Goal: Book appointment/travel/reservation

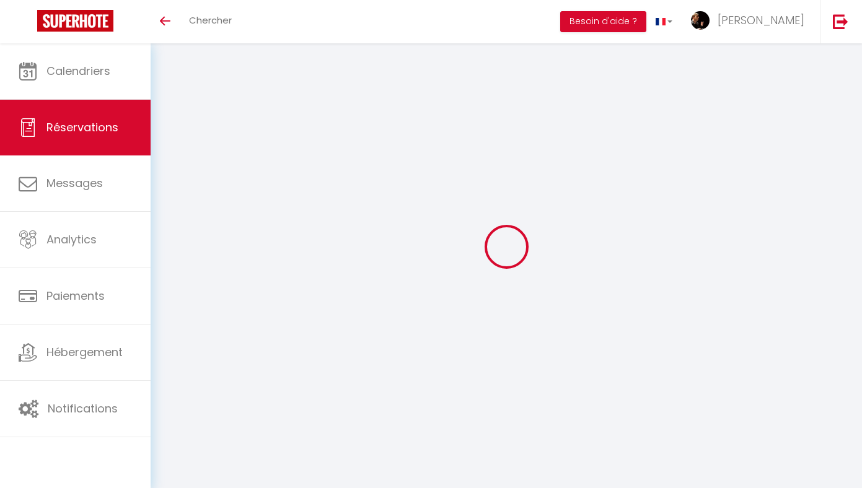
select select
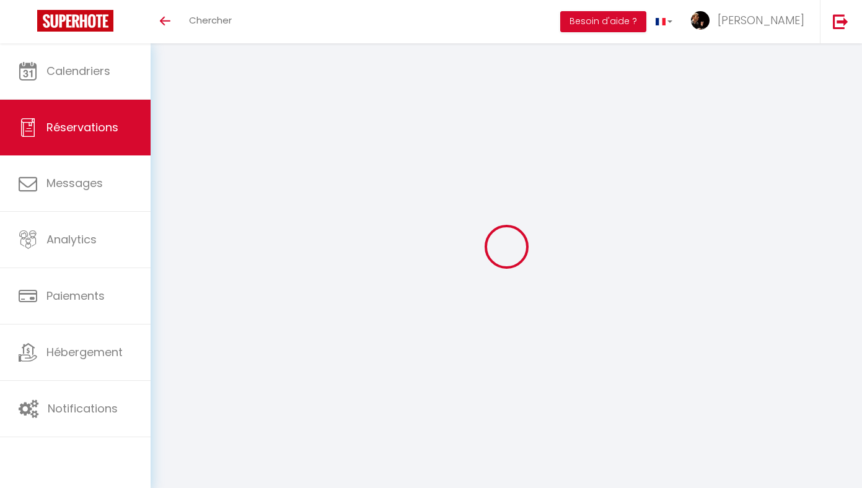
select select
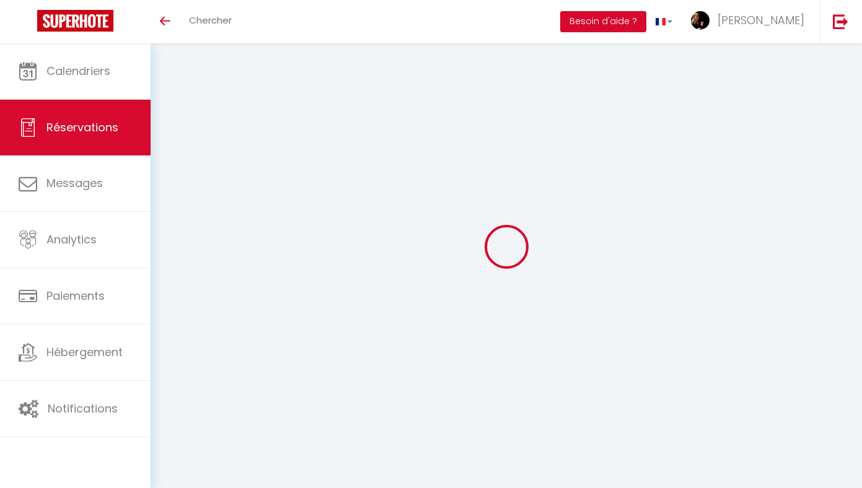
checkbox input "false"
select select
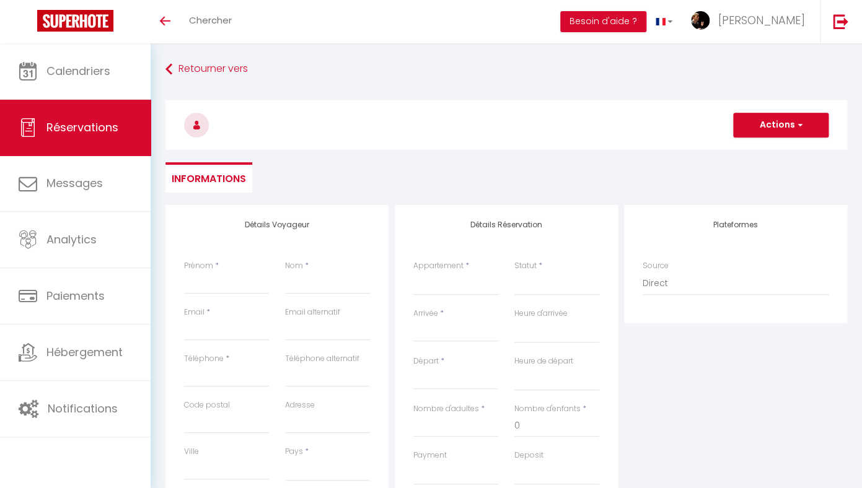
select select
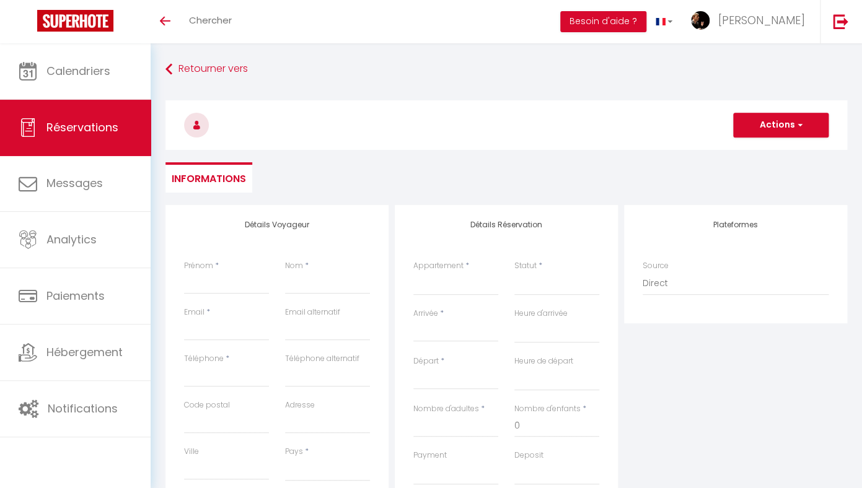
checkbox input "false"
select select
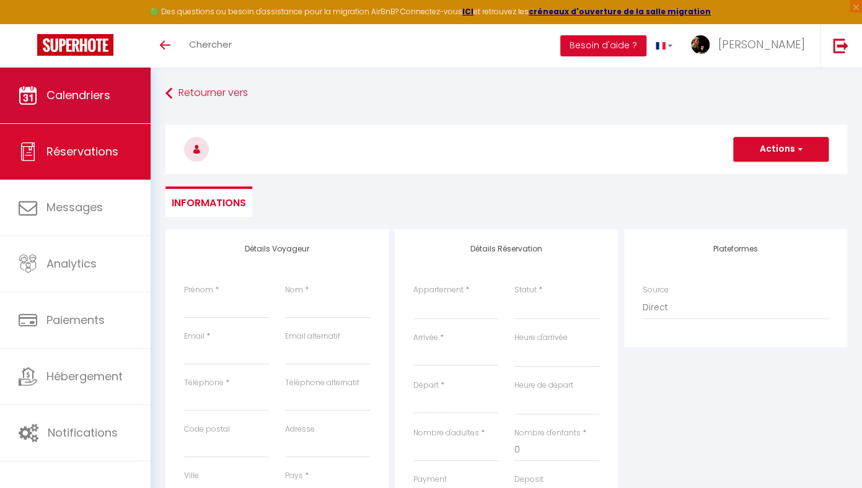
click at [110, 99] on span "Calendriers" at bounding box center [78, 94] width 64 height 15
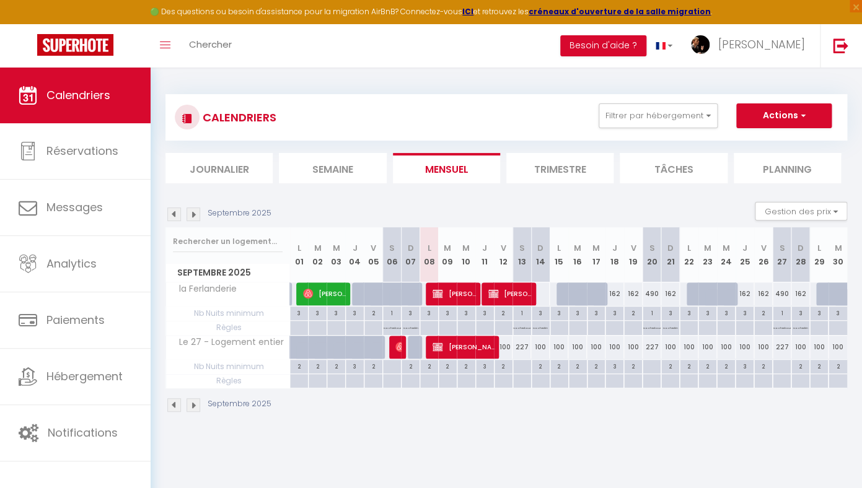
click at [193, 211] on img at bounding box center [194, 215] width 14 height 14
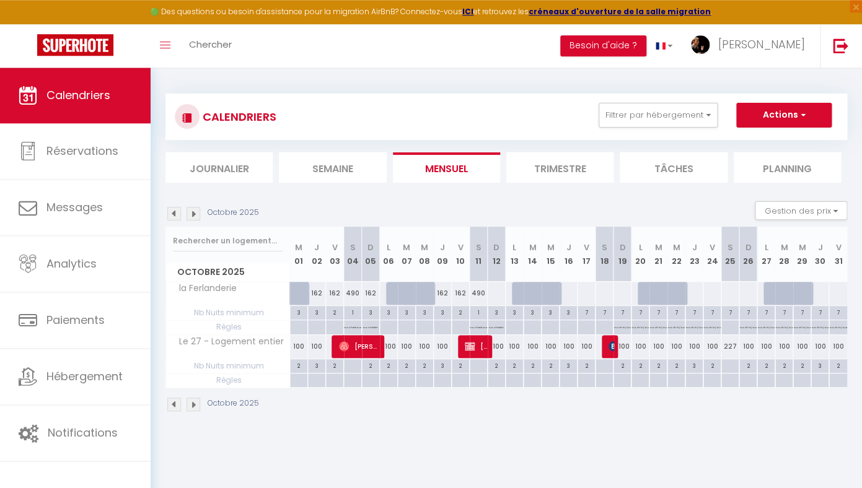
scroll to position [1, 0]
